Goal: Information Seeking & Learning: Learn about a topic

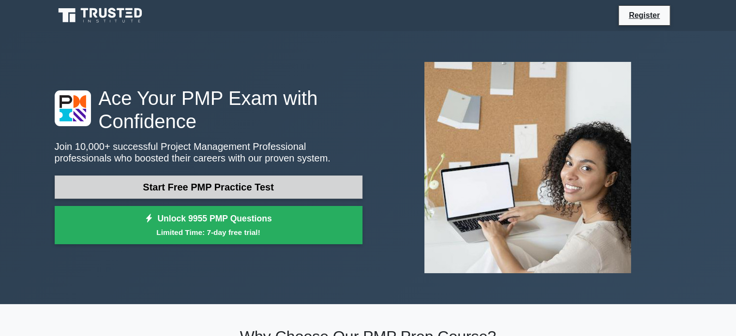
click at [337, 185] on link "Start Free PMP Practice Test" at bounding box center [209, 187] width 308 height 23
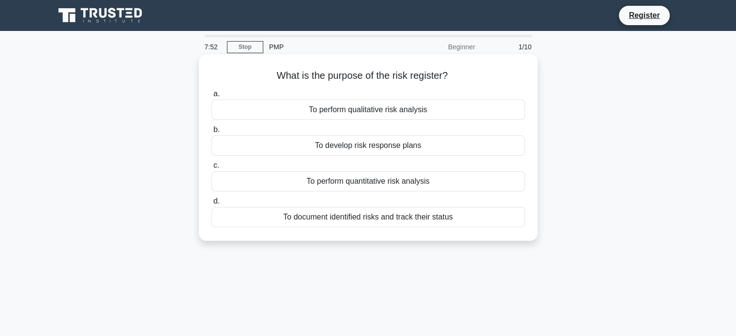
click at [374, 220] on div "To document identified risks and track their status" at bounding box center [368, 217] width 314 height 20
click at [224, 217] on div "To document identified risks and track their status" at bounding box center [368, 217] width 314 height 20
click at [211, 205] on input "d. To document identified risks and track their status" at bounding box center [211, 201] width 0 height 6
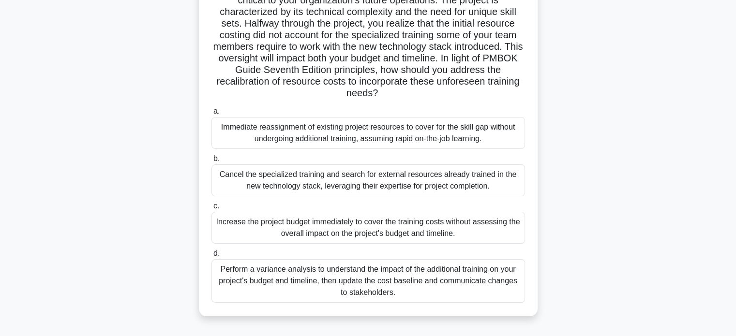
scroll to position [145, 0]
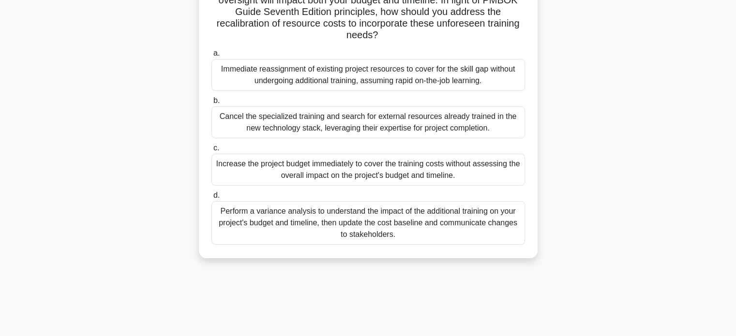
click at [347, 222] on div "Perform a variance analysis to understand the impact of the additional training…" at bounding box center [368, 223] width 314 height 44
click at [211, 199] on input "d. Perform a variance analysis to understand the impact of the additional train…" at bounding box center [211, 196] width 0 height 6
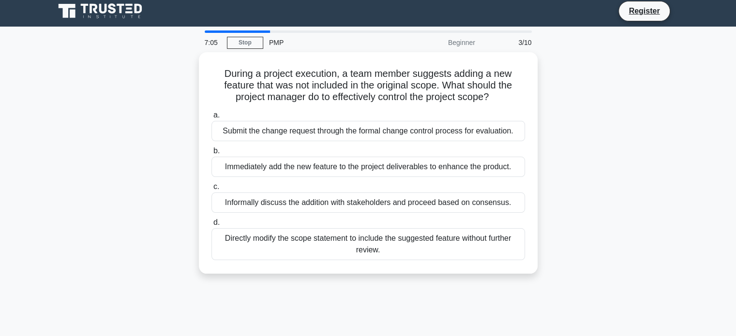
scroll to position [0, 0]
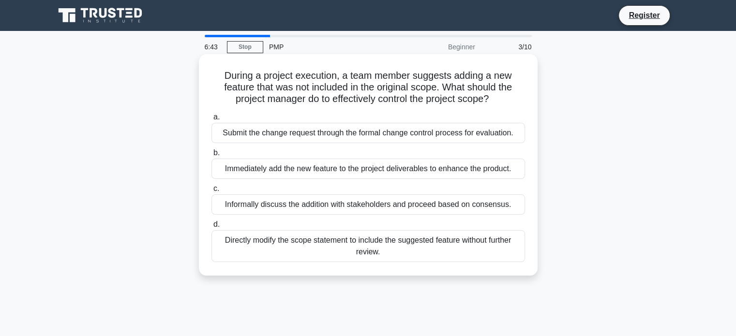
click at [256, 133] on div "Submit the change request through the formal change control process for evaluat…" at bounding box center [368, 133] width 314 height 20
click at [211, 120] on input "a. Submit the change request through the formal change control process for eval…" at bounding box center [211, 117] width 0 height 6
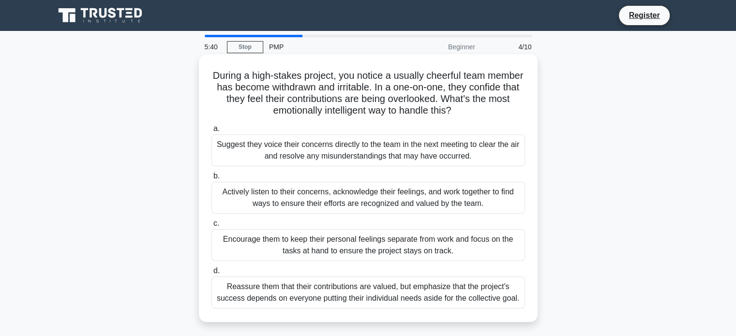
click at [244, 196] on div "Actively listen to their concerns, acknowledge their feelings, and work togethe…" at bounding box center [368, 198] width 314 height 32
click at [211, 179] on input "b. Actively listen to their concerns, acknowledge their feelings, and work toge…" at bounding box center [211, 176] width 0 height 6
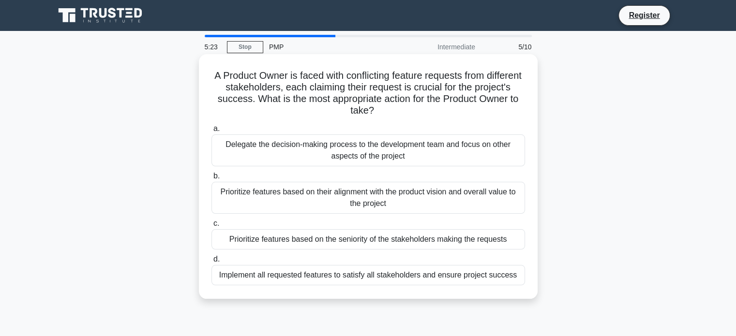
click at [305, 198] on div "Prioritize features based on their alignment with the product vision and overal…" at bounding box center [368, 198] width 314 height 32
click at [211, 179] on input "b. Prioritize features based on their alignment with the product vision and ove…" at bounding box center [211, 176] width 0 height 6
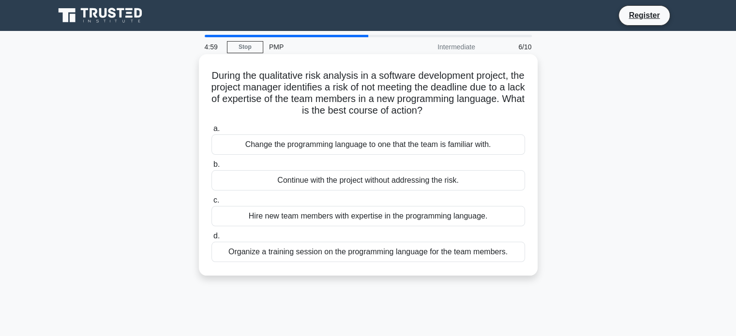
click at [269, 249] on div "Organize a training session on the programming language for the team members." at bounding box center [368, 252] width 314 height 20
click at [211, 239] on input "d. Organize a training session on the programming language for the team members." at bounding box center [211, 236] width 0 height 6
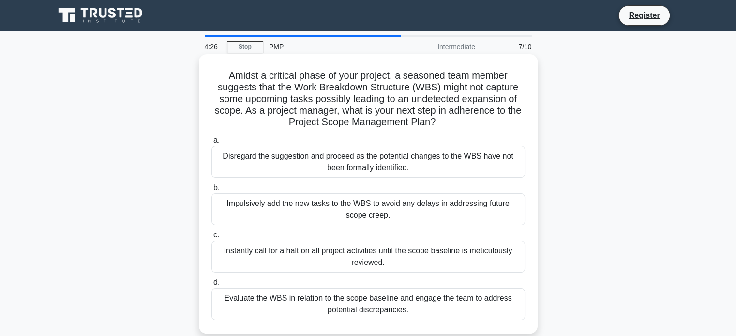
click at [238, 308] on div "Evaluate the WBS in relation to the scope baseline and engage the team to addre…" at bounding box center [368, 304] width 314 height 32
click at [211, 286] on input "d. Evaluate the WBS in relation to the scope baseline and engage the team to ad…" at bounding box center [211, 283] width 0 height 6
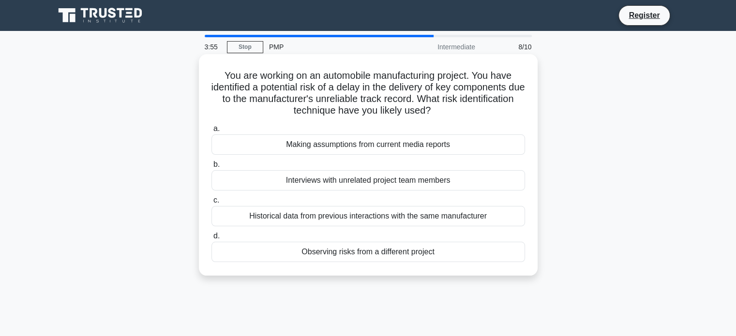
click at [277, 216] on div "Historical data from previous interactions with the same manufacturer" at bounding box center [368, 216] width 314 height 20
click at [211, 204] on input "c. Historical data from previous interactions with the same manufacturer" at bounding box center [211, 200] width 0 height 6
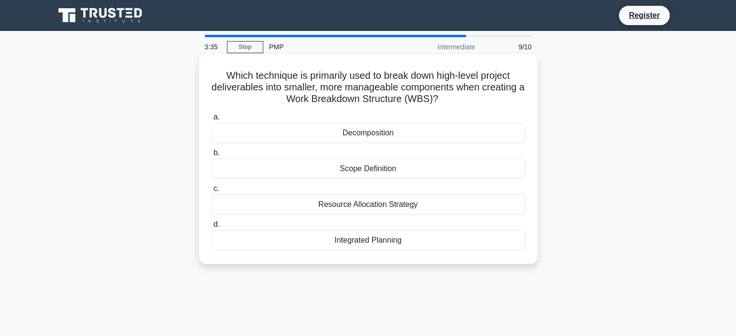
click at [308, 134] on div "Decomposition" at bounding box center [368, 133] width 314 height 20
click at [211, 120] on input "a. Decomposition" at bounding box center [211, 117] width 0 height 6
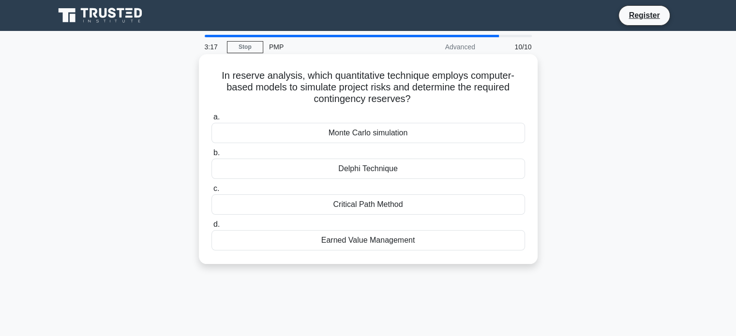
click at [345, 166] on div "Delphi Technique" at bounding box center [368, 169] width 314 height 20
click at [211, 156] on input "b. Delphi Technique" at bounding box center [211, 153] width 0 height 6
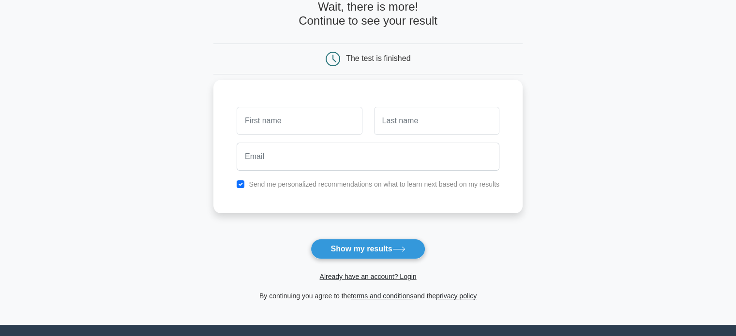
scroll to position [97, 0]
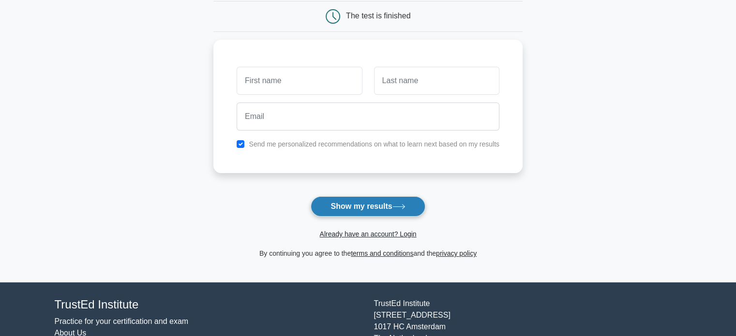
click at [363, 206] on button "Show my results" at bounding box center [368, 206] width 114 height 20
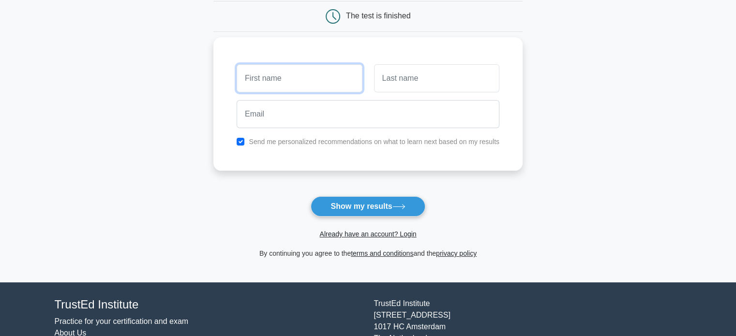
click at [319, 81] on input "text" at bounding box center [299, 78] width 125 height 28
type input "[PERSON_NAME]"
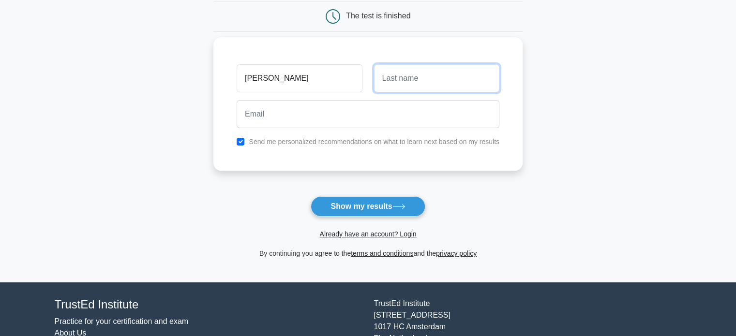
click at [432, 77] on input "text" at bounding box center [436, 78] width 125 height 28
type input "A"
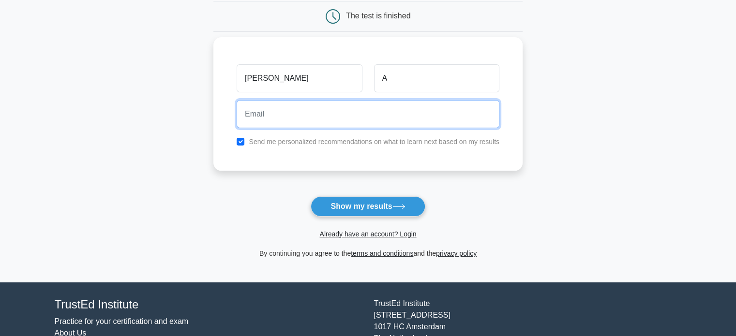
click at [338, 107] on input "email" at bounding box center [368, 114] width 263 height 28
type input "sdhrthajith@gmail.com"
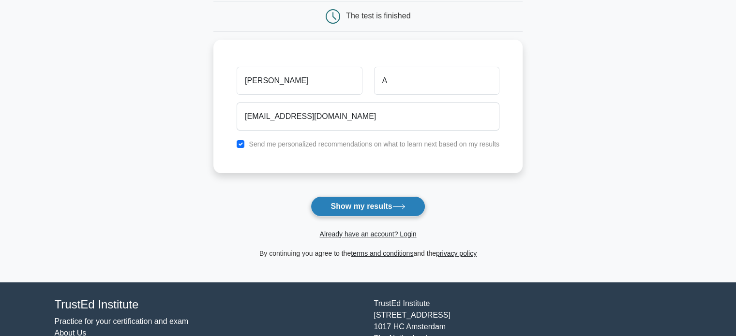
click at [345, 208] on button "Show my results" at bounding box center [368, 206] width 114 height 20
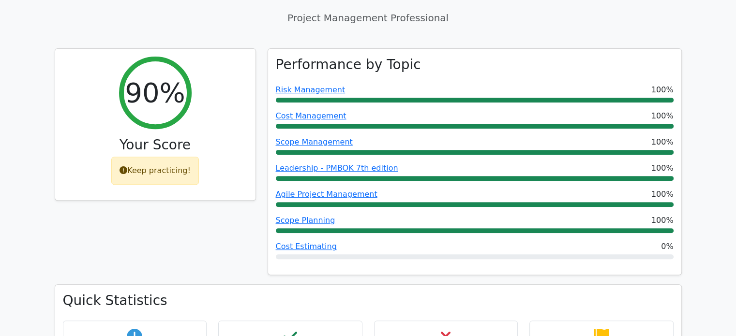
scroll to position [484, 0]
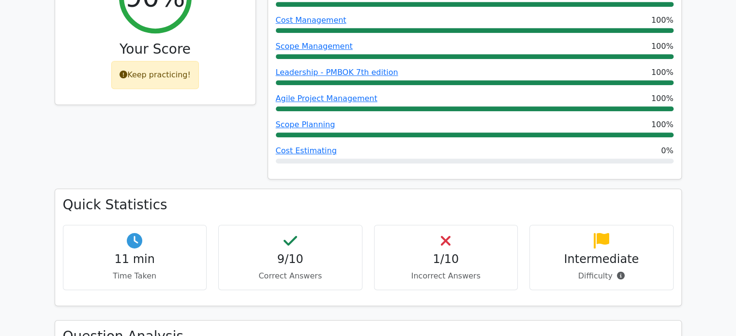
click at [437, 253] on h4 "1/10" at bounding box center [446, 260] width 128 height 14
click at [459, 225] on div "1/10 Incorrect Answers" at bounding box center [446, 257] width 144 height 65
